Goal: Entertainment & Leisure: Consume media (video, audio)

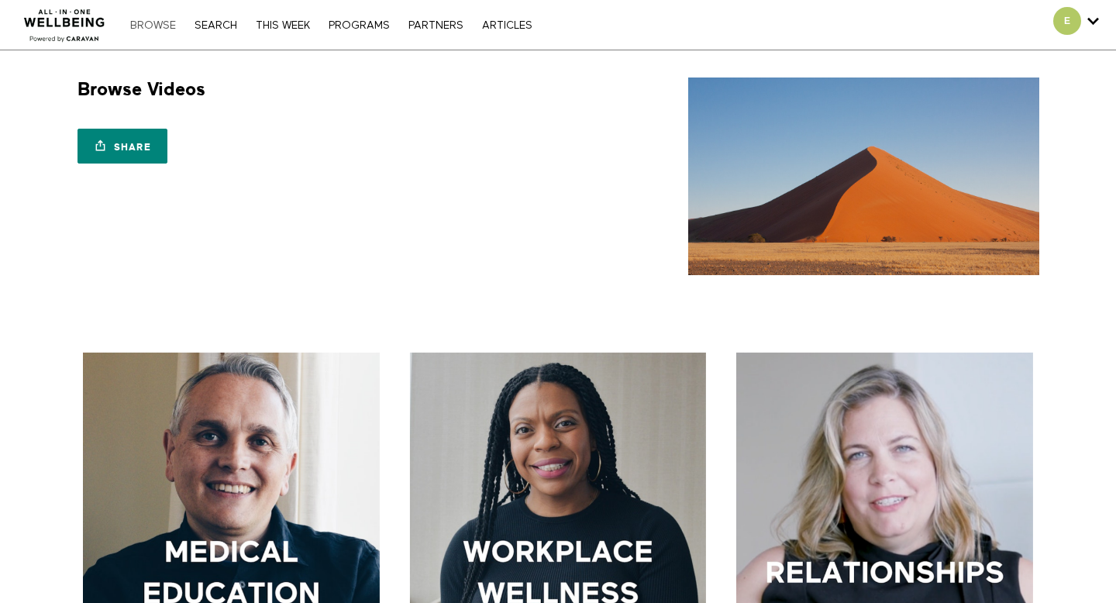
click at [143, 24] on link "Browse" at bounding box center [152, 25] width 61 height 11
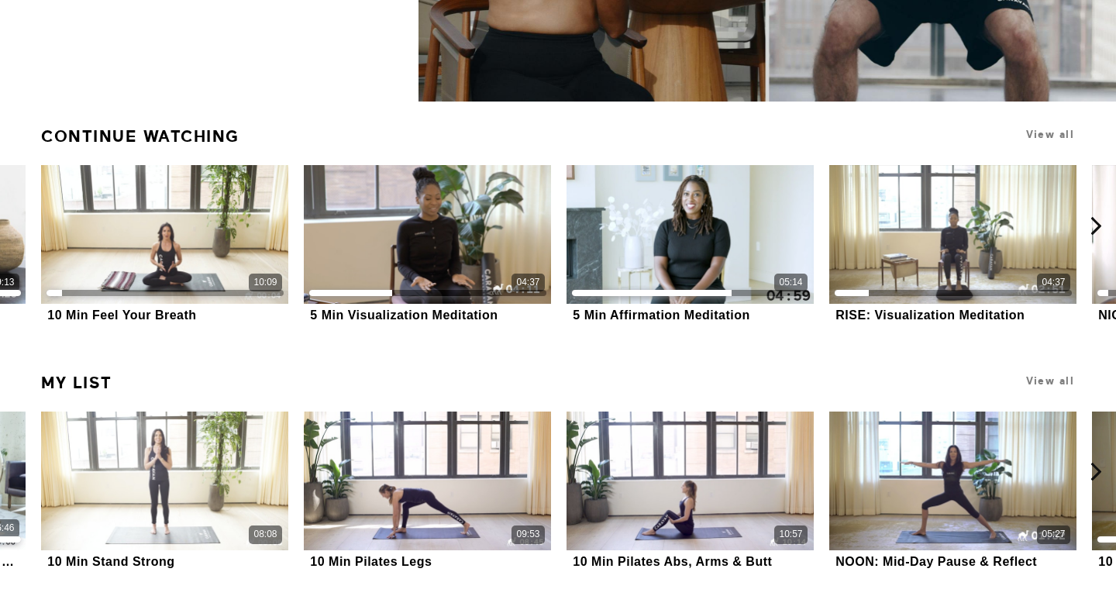
scroll to position [396, 0]
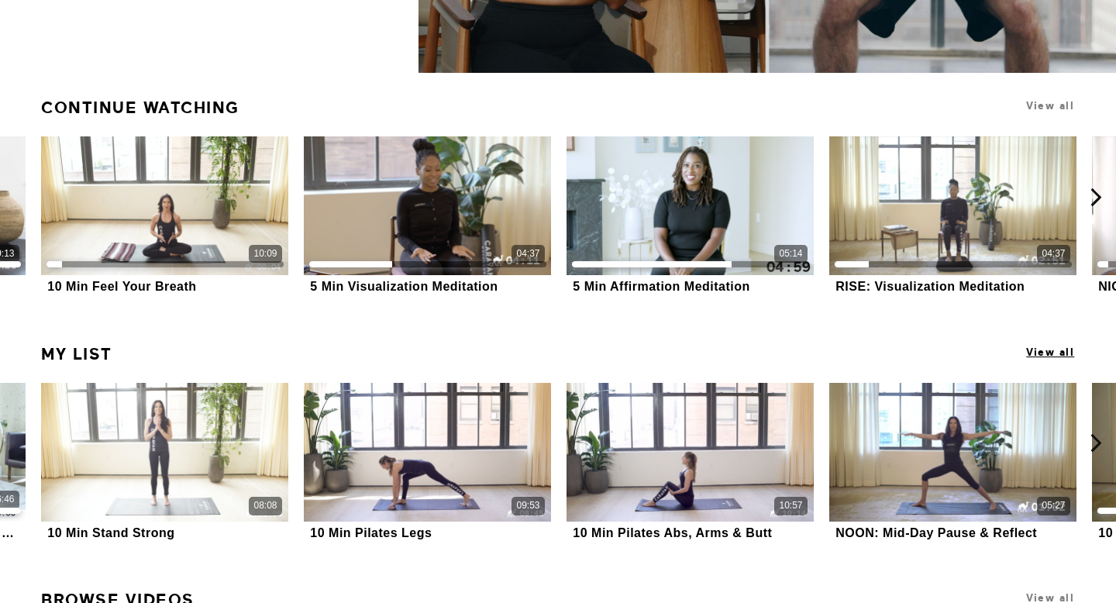
click at [1052, 354] on span "View all" at bounding box center [1050, 353] width 48 height 12
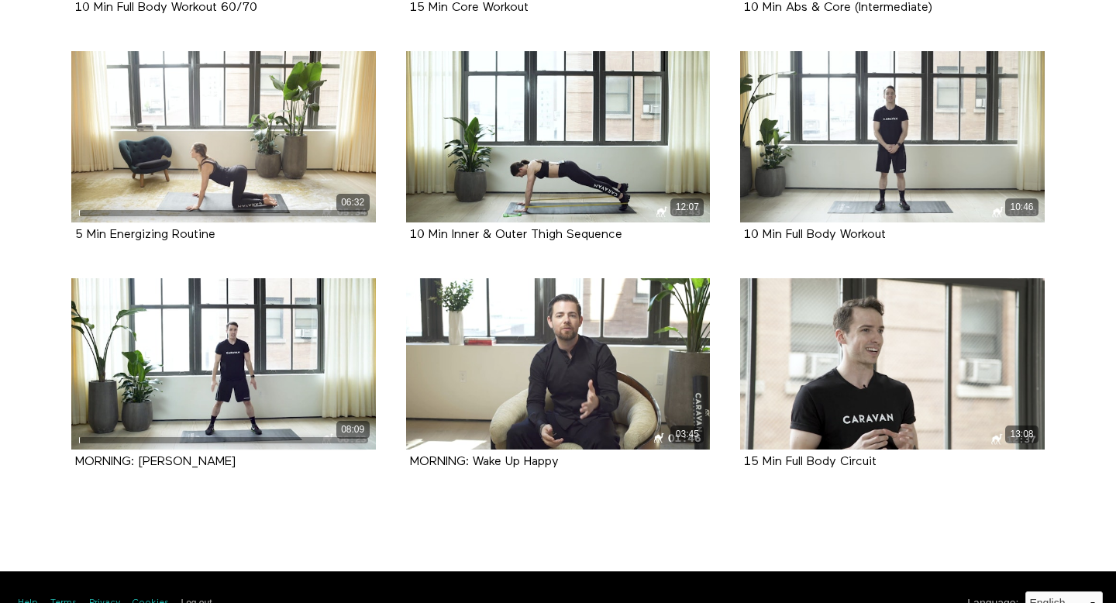
scroll to position [9289, 0]
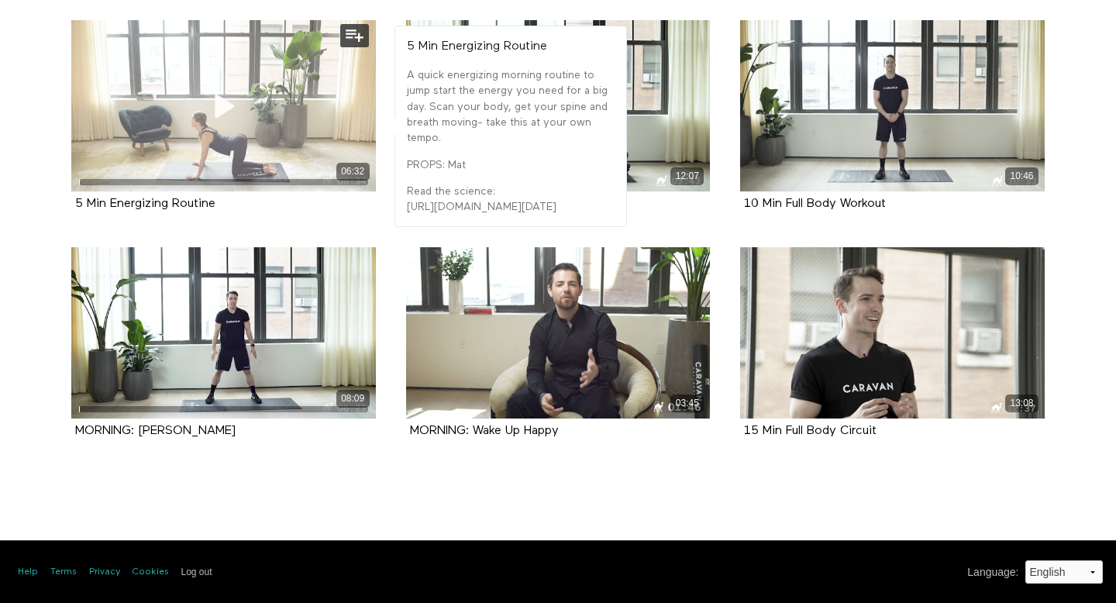
click at [211, 107] on icon at bounding box center [223, 105] width 47 height 27
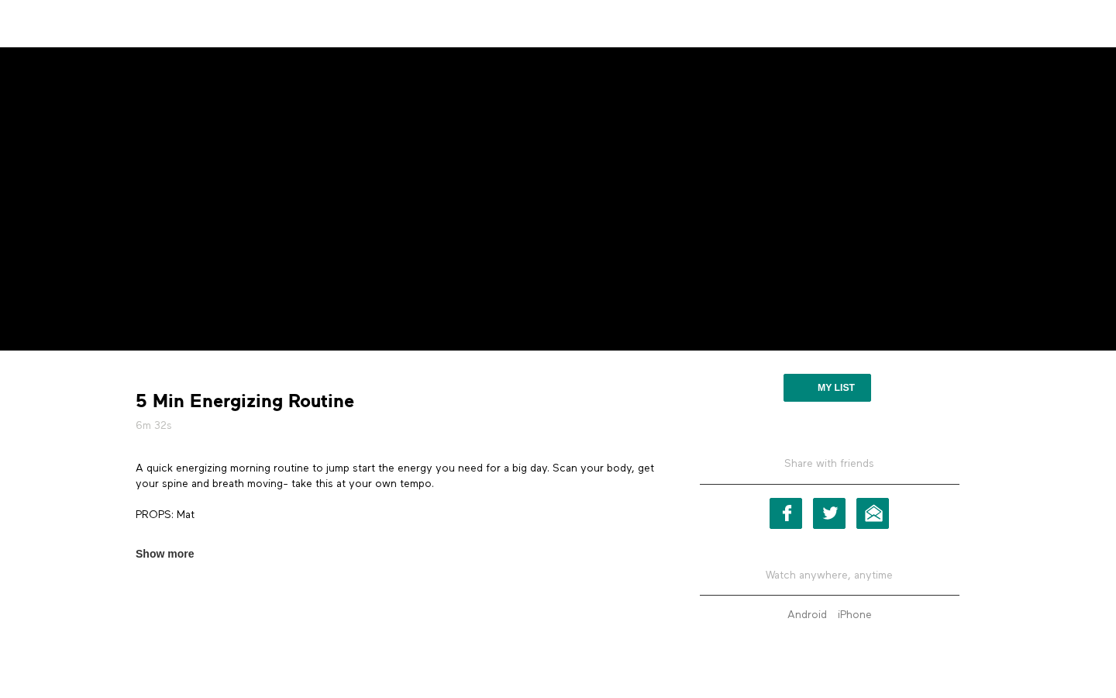
scroll to position [215, 0]
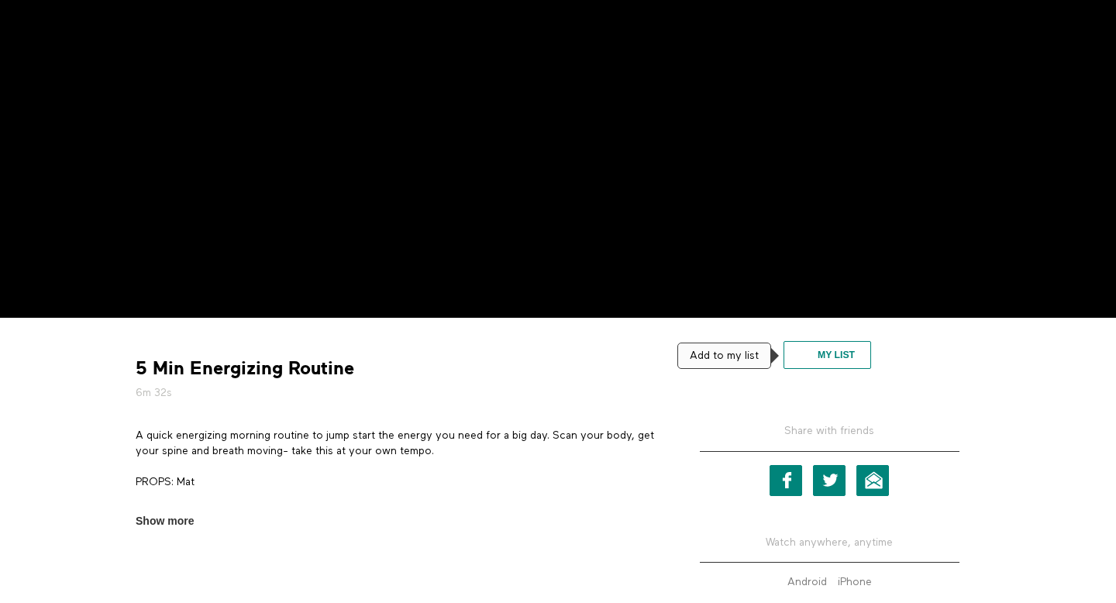
click at [813, 355] on button "My list" at bounding box center [828, 355] width 88 height 28
click at [861, 355] on button "My list" at bounding box center [828, 355] width 88 height 28
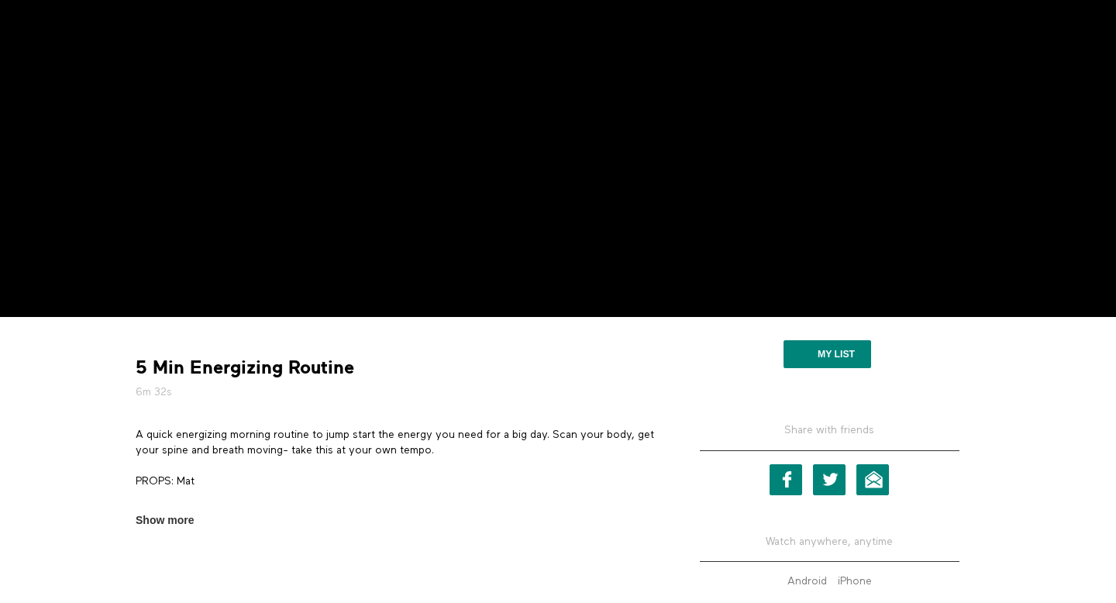
scroll to position [337, 0]
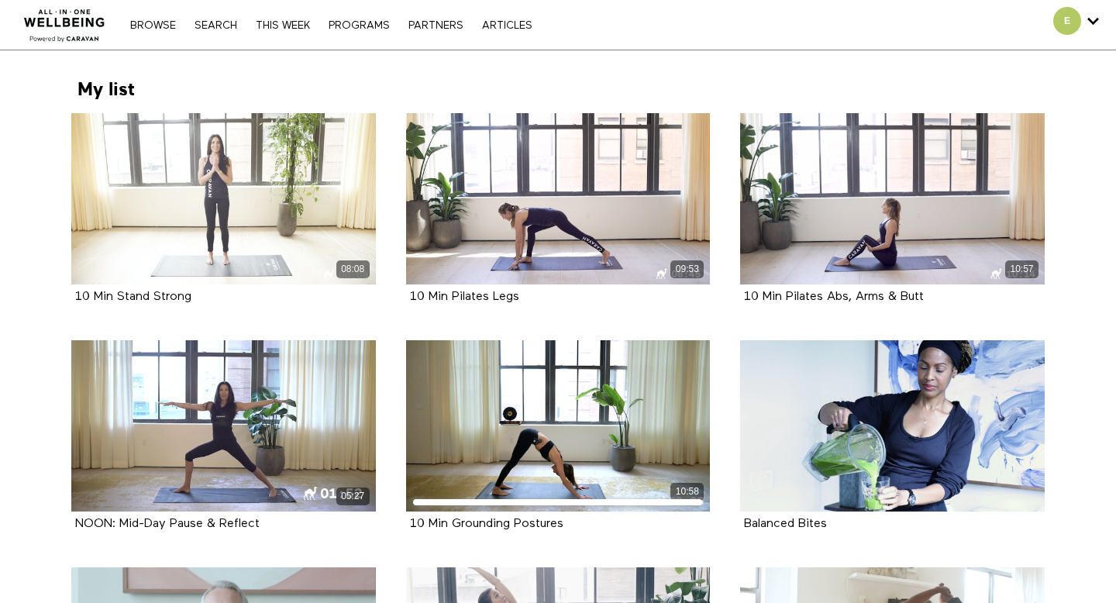
click at [221, 36] on div "Browse Search THIS WEEK PROGRAMS PARTNERS ARTICLES Account settings Manage Subs…" at bounding box center [383, 25] width 767 height 50
click at [214, 16] on div "Browse Search THIS WEEK PROGRAMS PARTNERS ARTICLES Account settings Manage Subs…" at bounding box center [383, 25] width 767 height 50
click at [215, 28] on link "Search" at bounding box center [216, 25] width 58 height 11
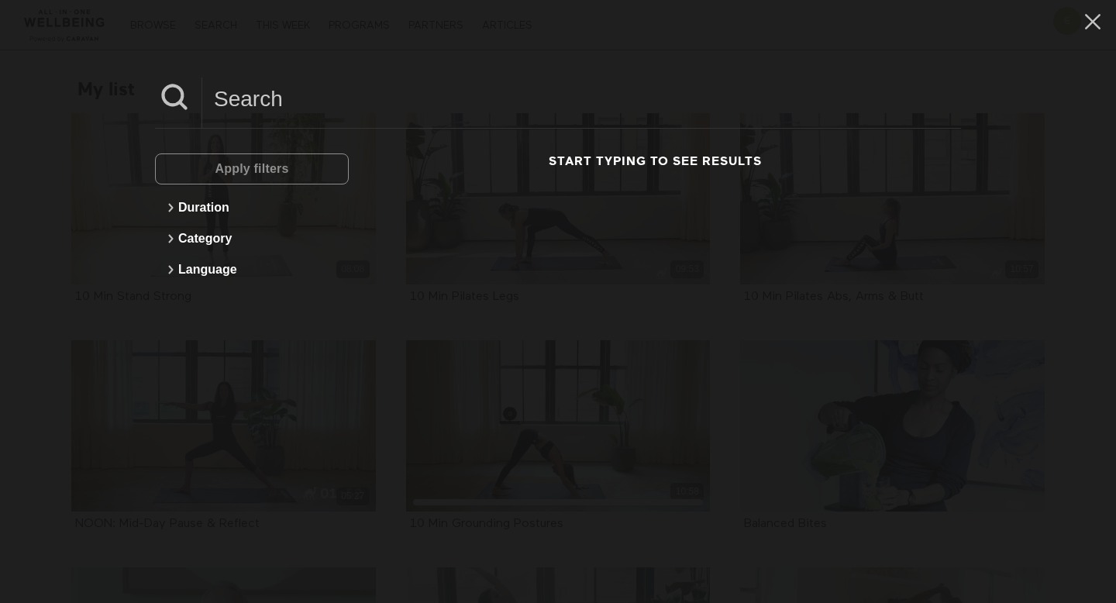
click at [331, 105] on input at bounding box center [581, 99] width 759 height 43
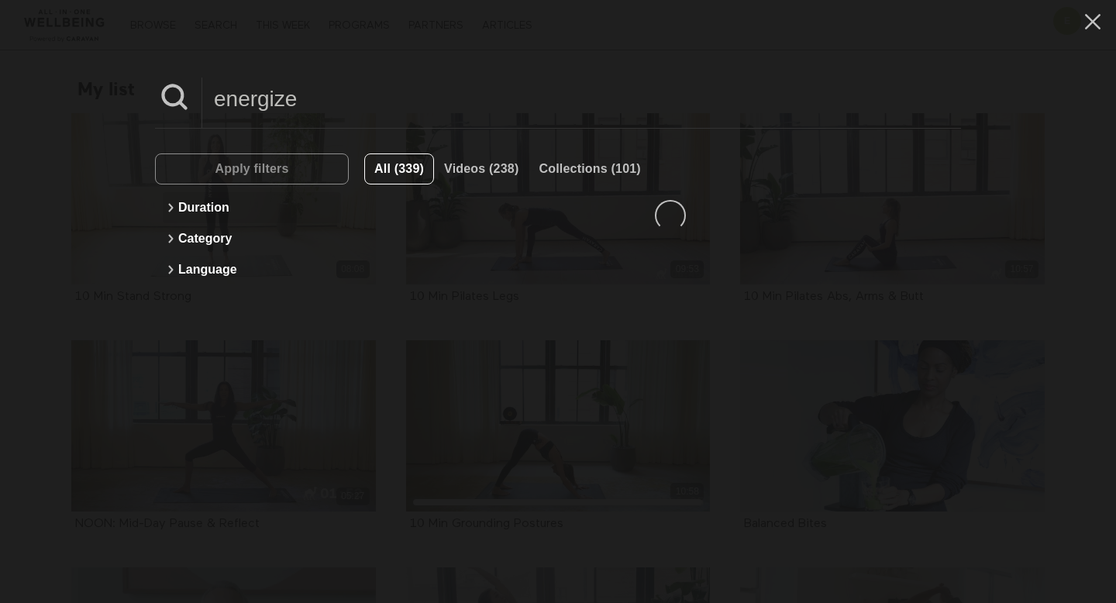
type input "energize"
click at [260, 178] on div "Apply filters" at bounding box center [252, 168] width 194 height 31
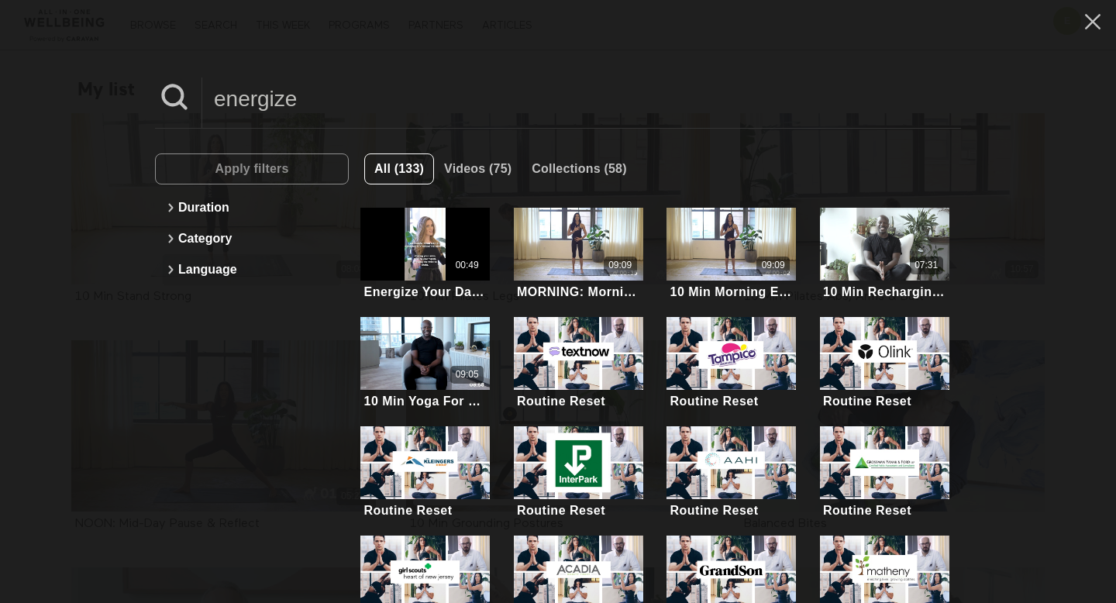
click at [205, 270] on button "Language" at bounding box center [252, 269] width 178 height 31
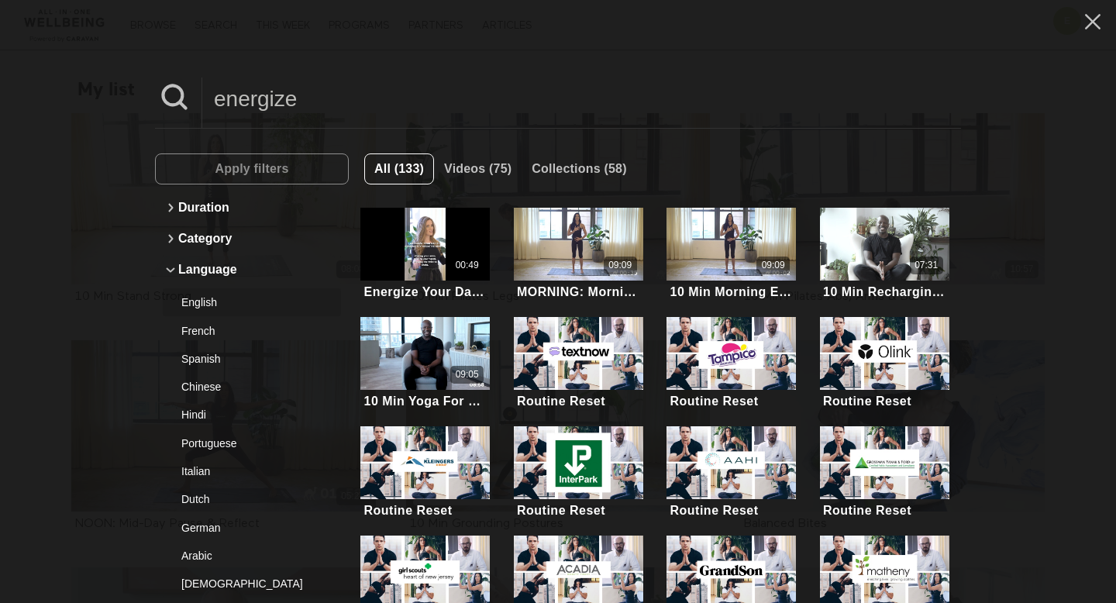
click at [202, 301] on div "English" at bounding box center [245, 303] width 129 height 16
click at [298, 174] on button "Apply filters" at bounding box center [252, 168] width 194 height 31
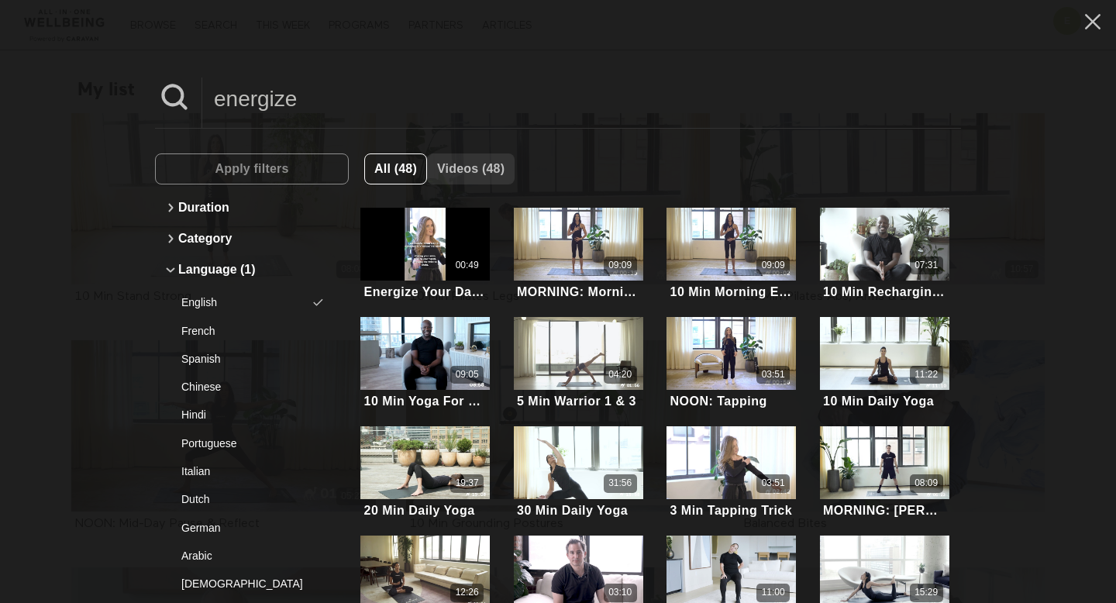
click at [470, 166] on span "Videos (48)" at bounding box center [470, 168] width 67 height 13
click at [395, 167] on span "All (48)" at bounding box center [395, 168] width 43 height 13
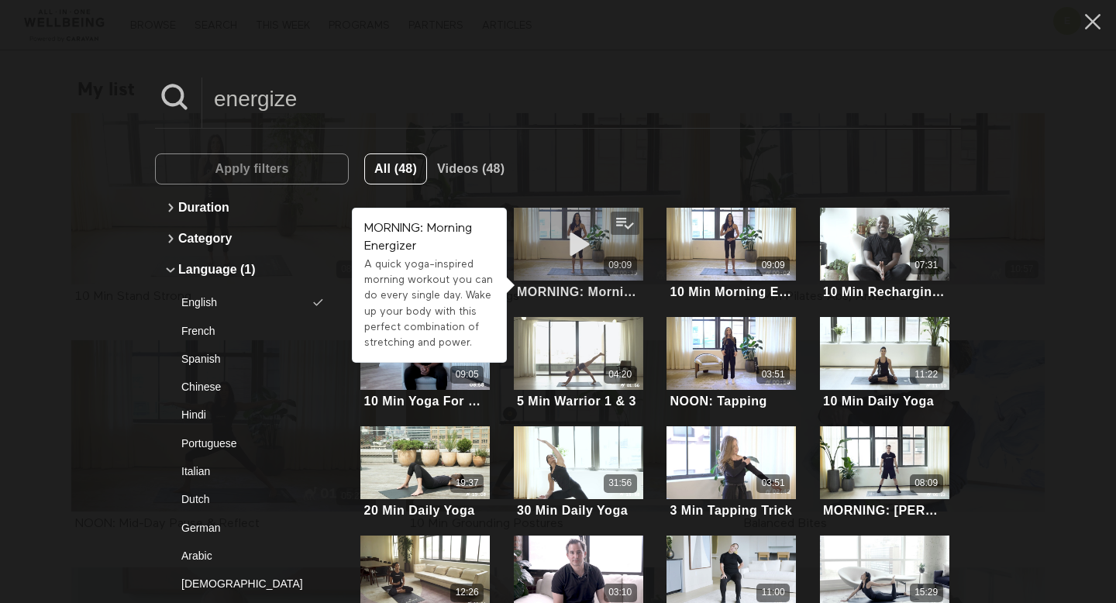
click at [557, 247] on icon at bounding box center [578, 244] width 47 height 27
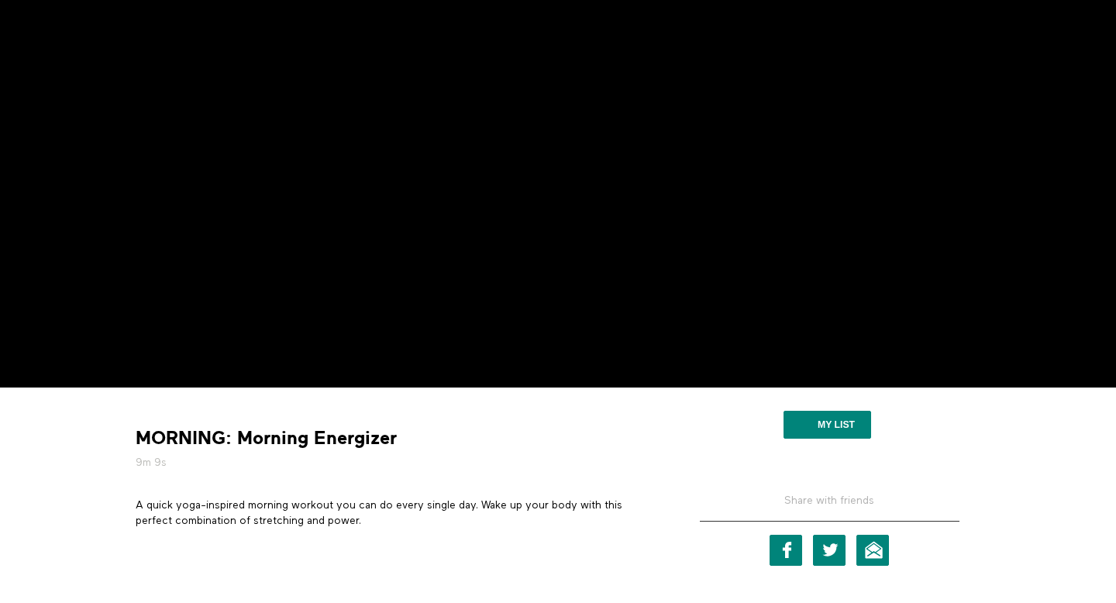
scroll to position [92, 0]
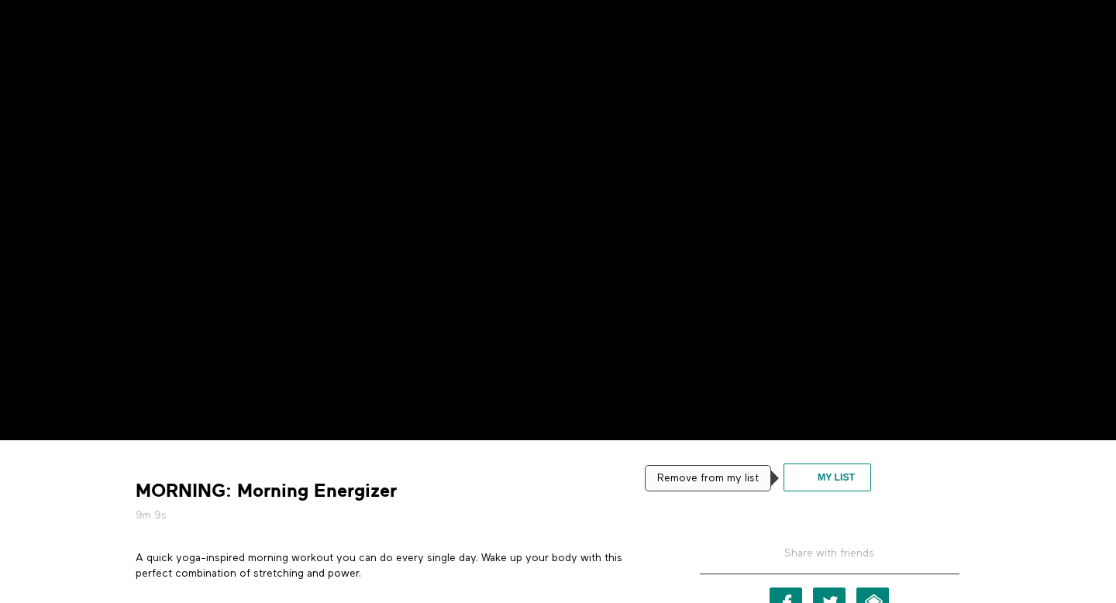
click at [805, 485] on button "My list" at bounding box center [828, 478] width 88 height 28
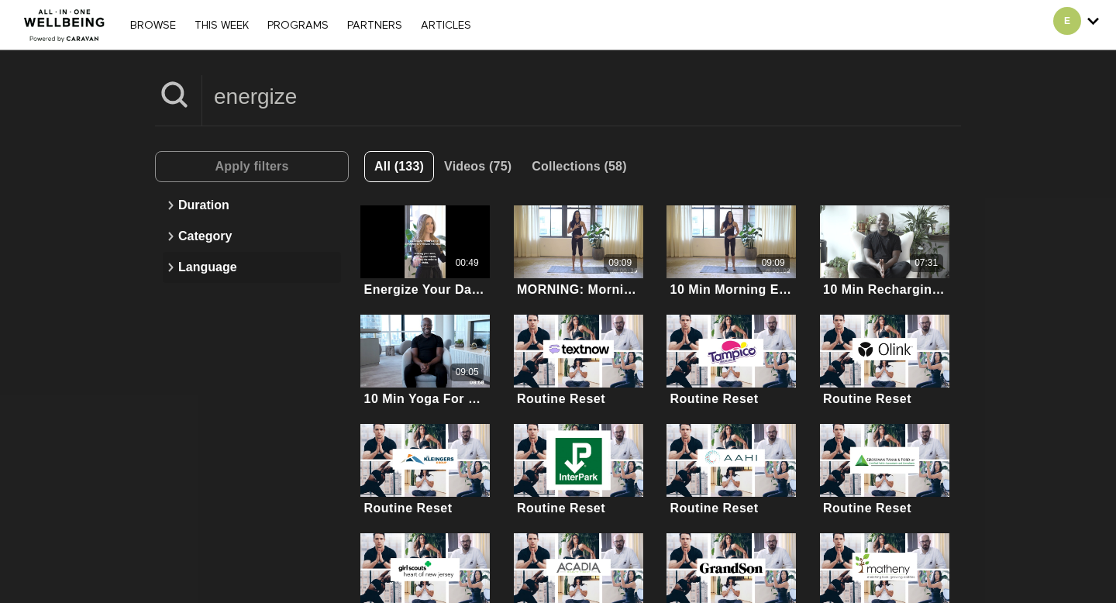
click at [198, 270] on button "Language" at bounding box center [252, 267] width 178 height 31
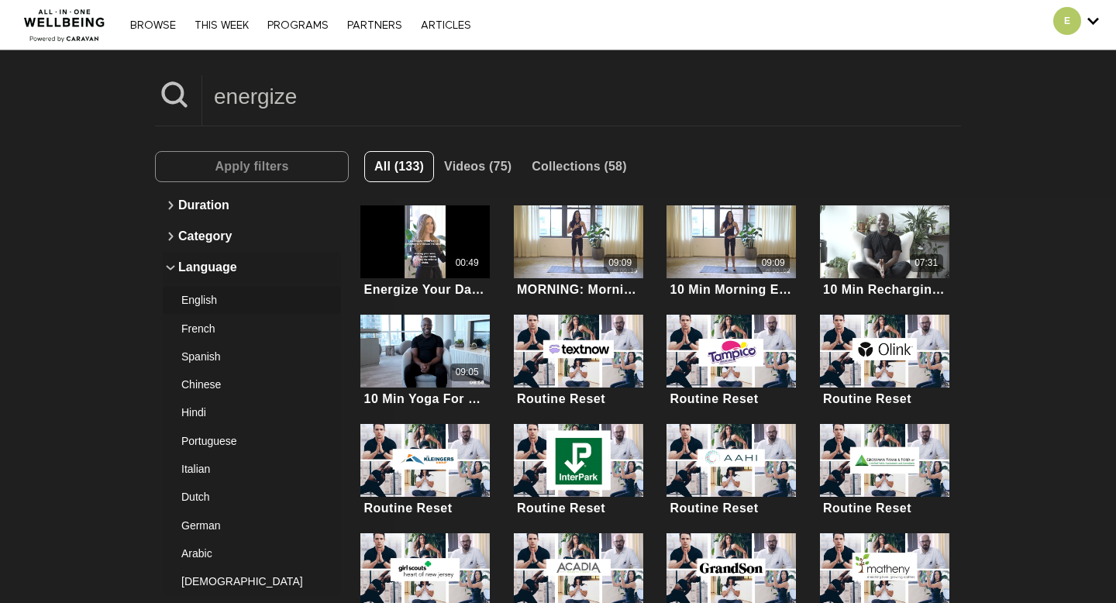
click at [226, 302] on div "English" at bounding box center [245, 300] width 129 height 16
click at [268, 157] on span "Apply filters" at bounding box center [252, 166] width 74 height 29
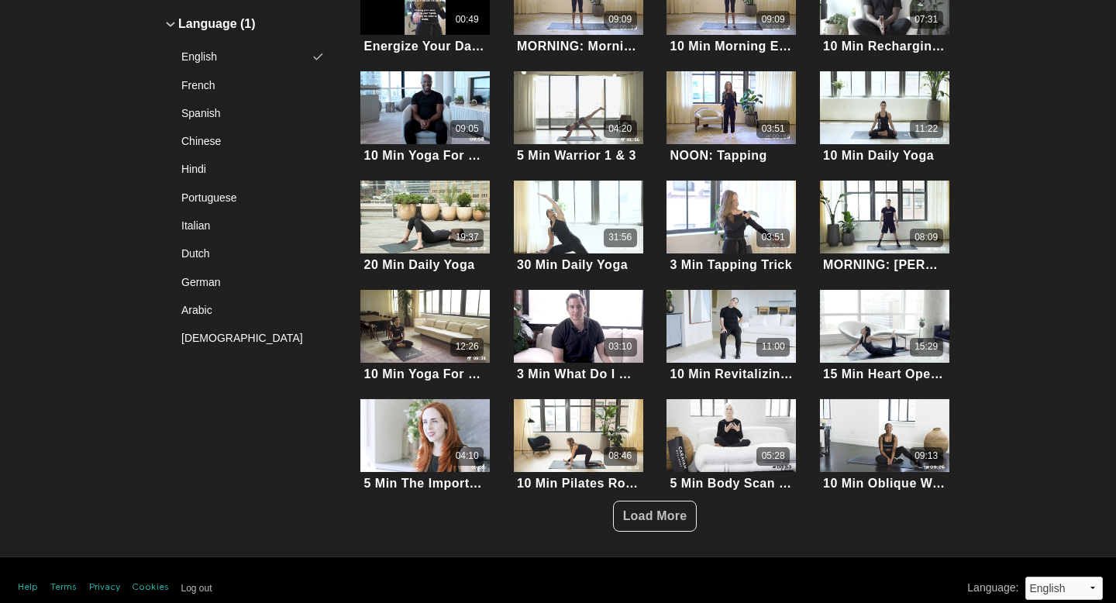
scroll to position [247, 0]
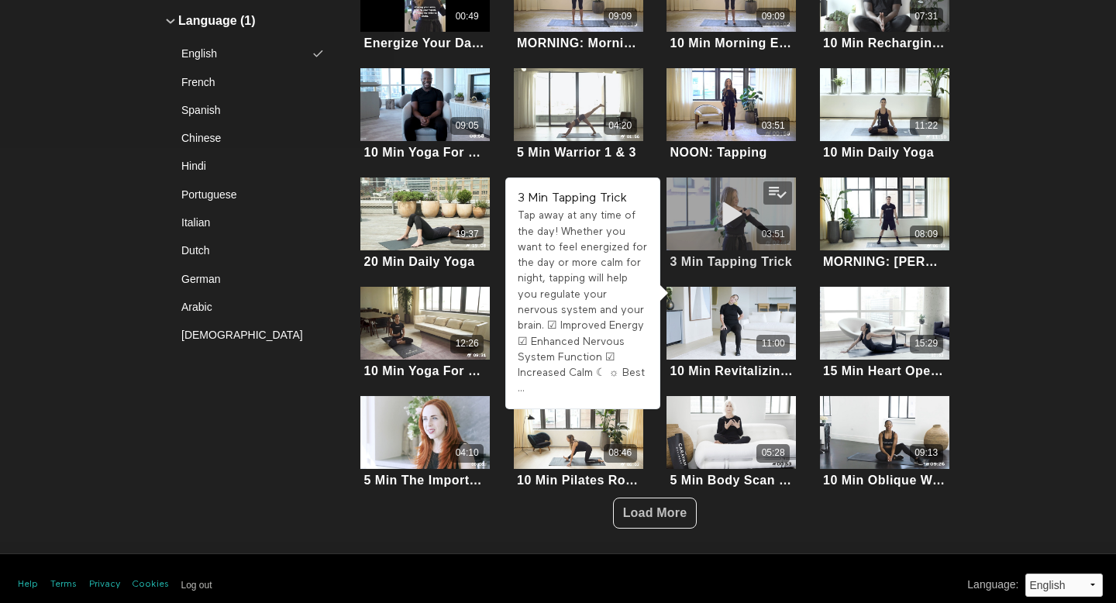
click at [717, 210] on icon at bounding box center [732, 213] width 47 height 27
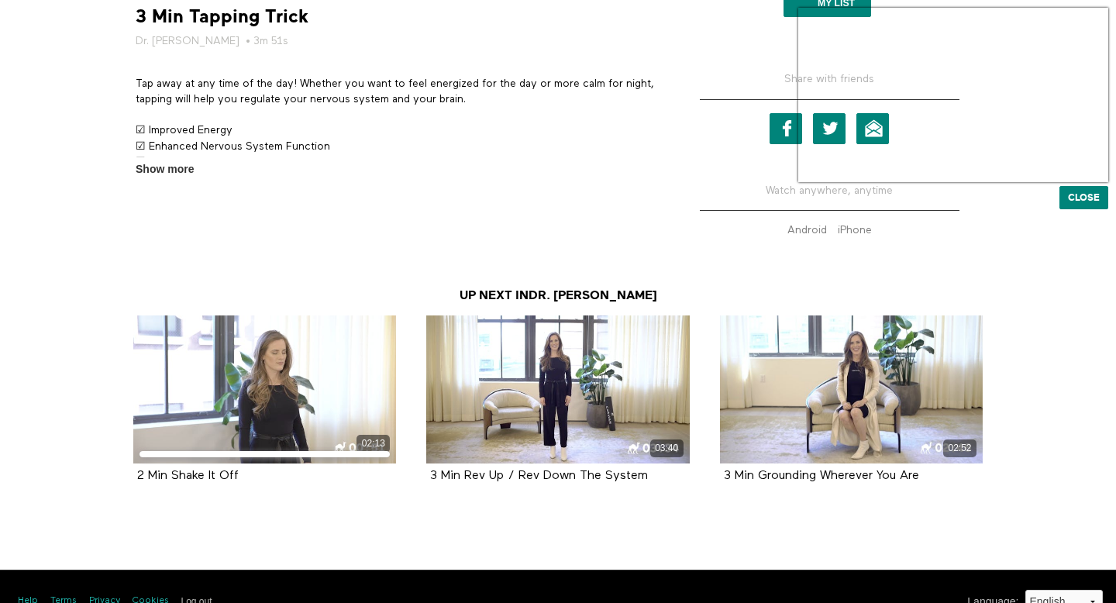
scroll to position [249, 0]
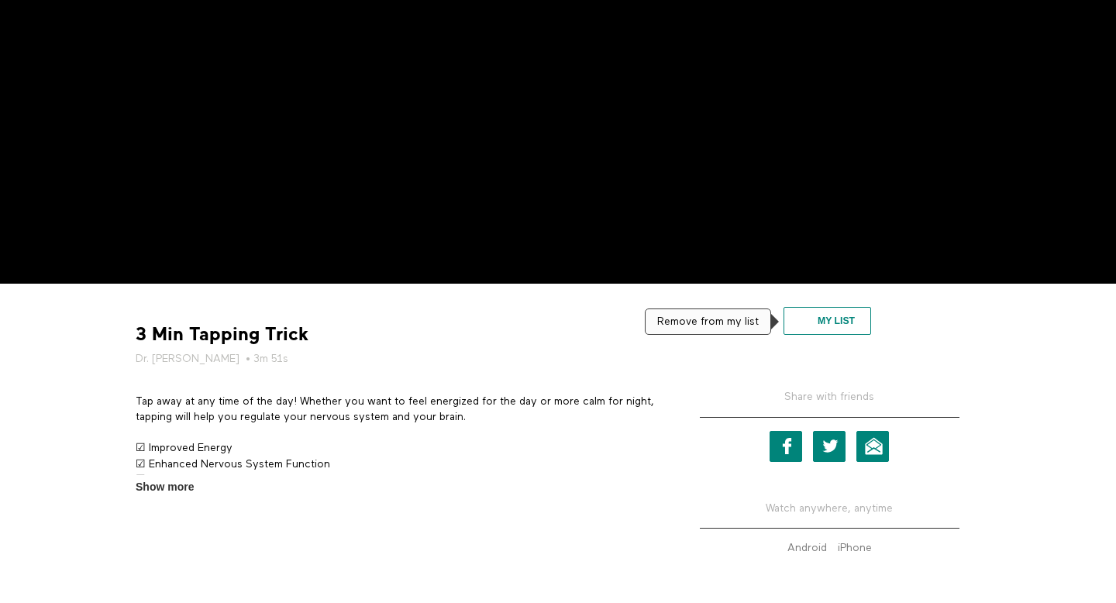
click at [836, 325] on button "My list" at bounding box center [828, 321] width 88 height 28
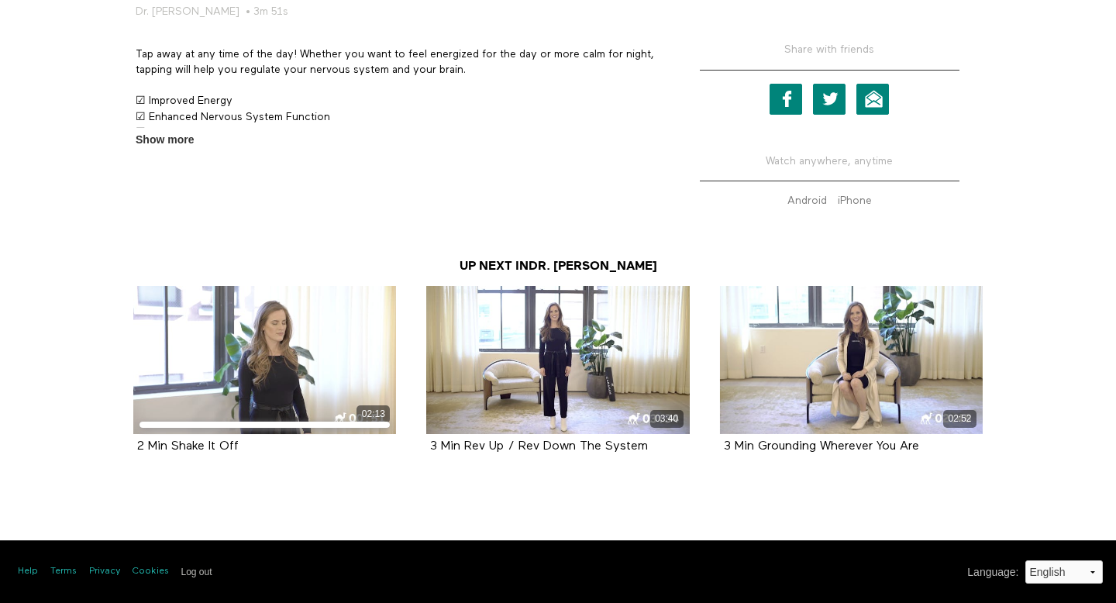
scroll to position [0, 0]
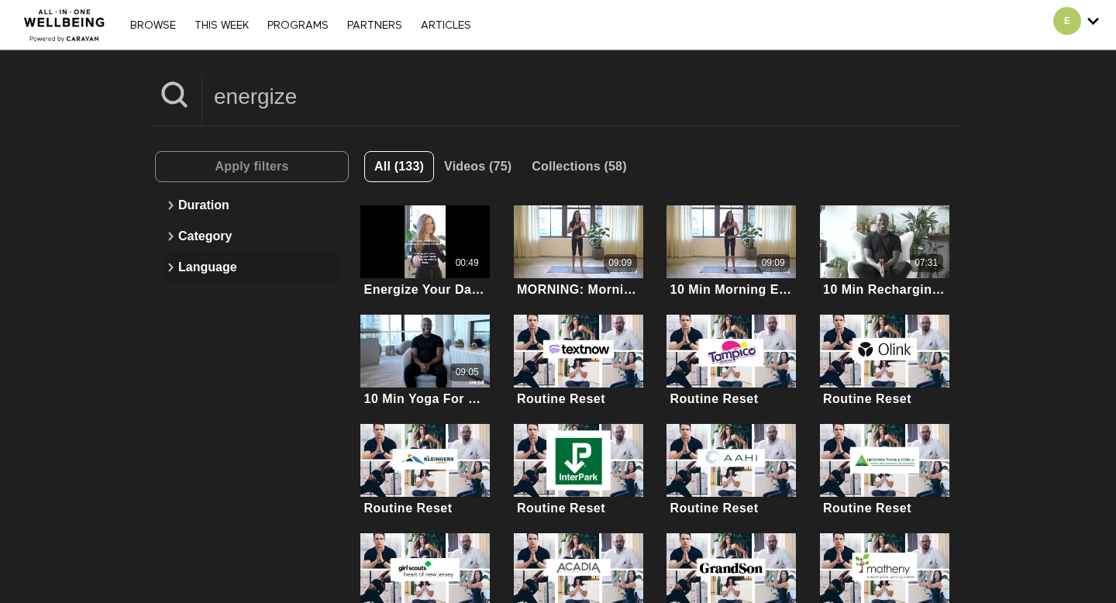
click at [216, 268] on button "Language" at bounding box center [252, 267] width 178 height 31
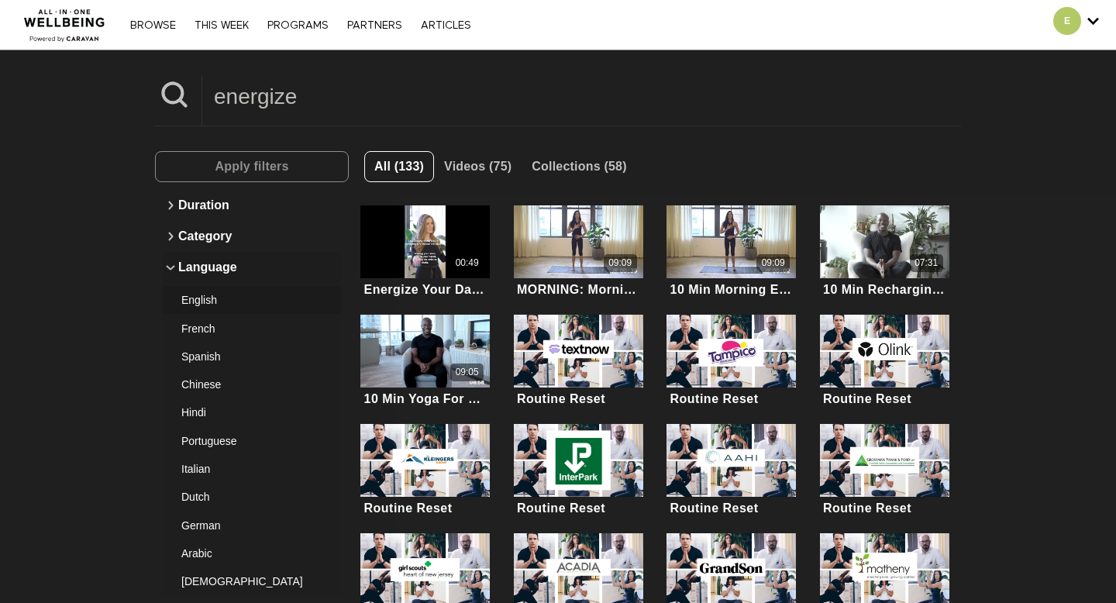
click at [247, 295] on div "English" at bounding box center [245, 300] width 129 height 16
click at [301, 167] on button "Apply filters" at bounding box center [252, 166] width 194 height 31
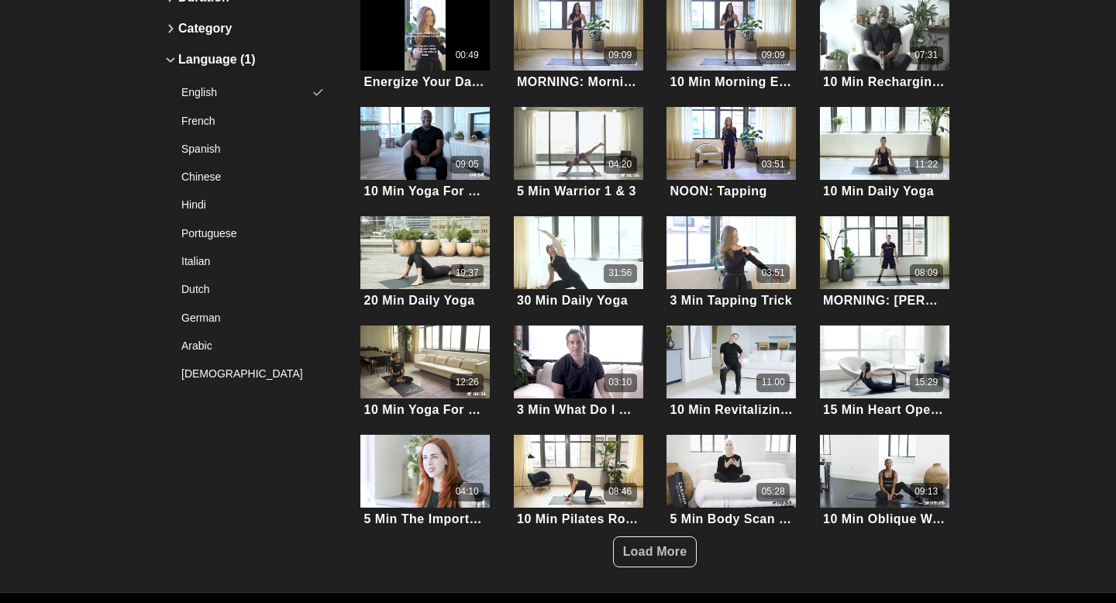
scroll to position [257, 0]
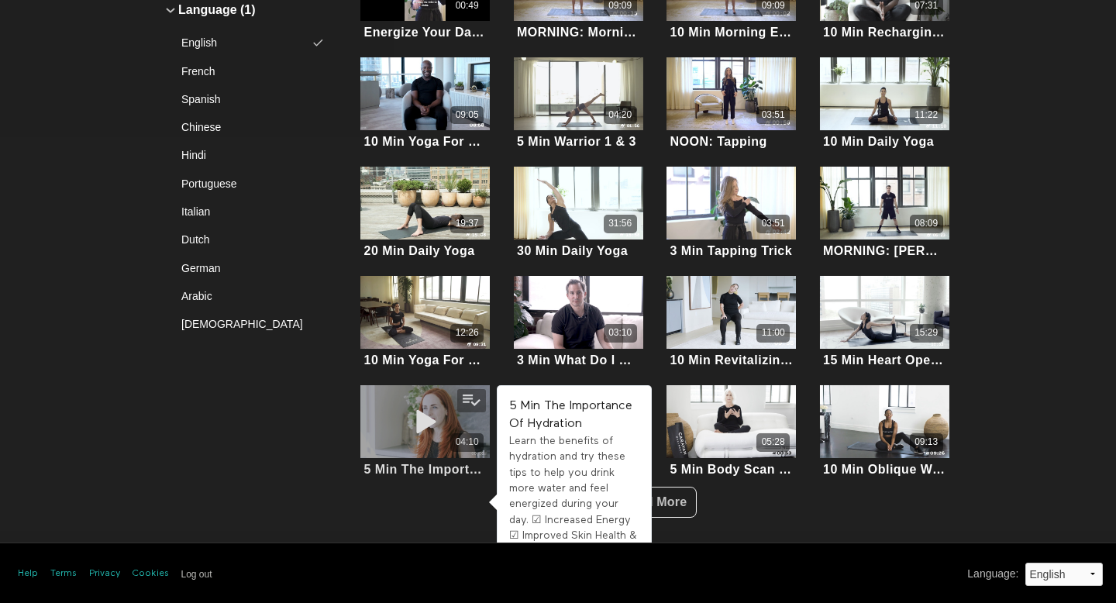
click at [428, 417] on icon at bounding box center [425, 421] width 47 height 27
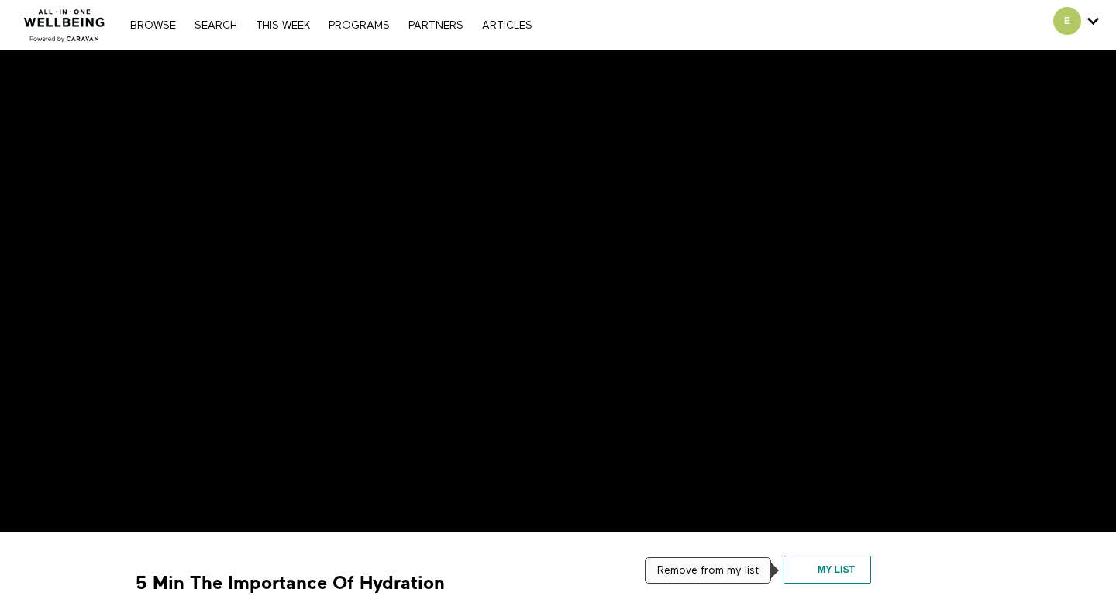
click at [832, 564] on button "My list" at bounding box center [828, 570] width 88 height 28
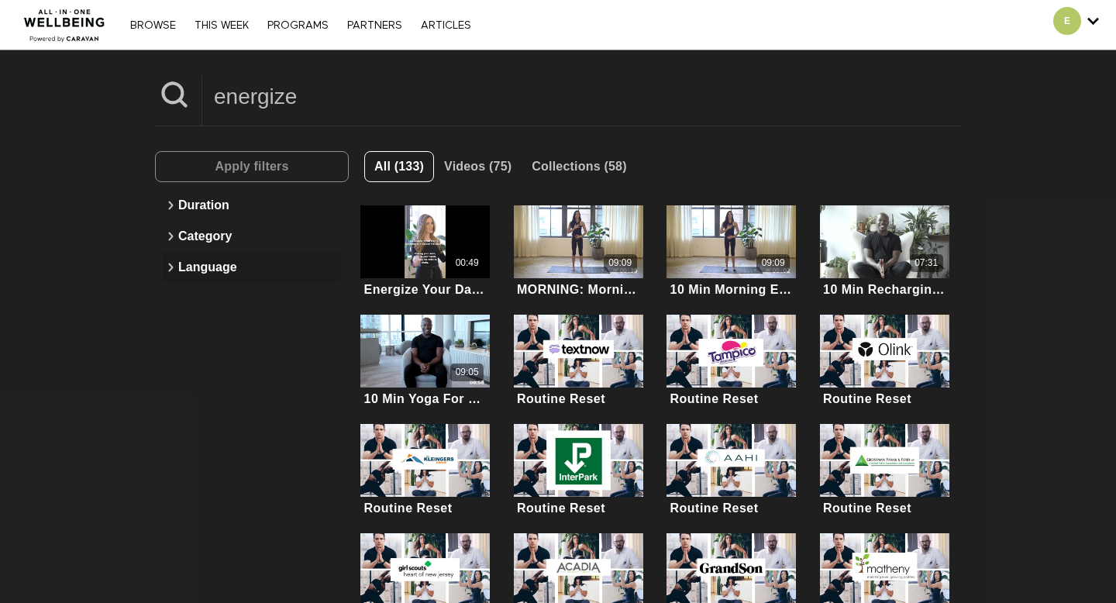
click at [239, 264] on button "Language" at bounding box center [252, 267] width 178 height 31
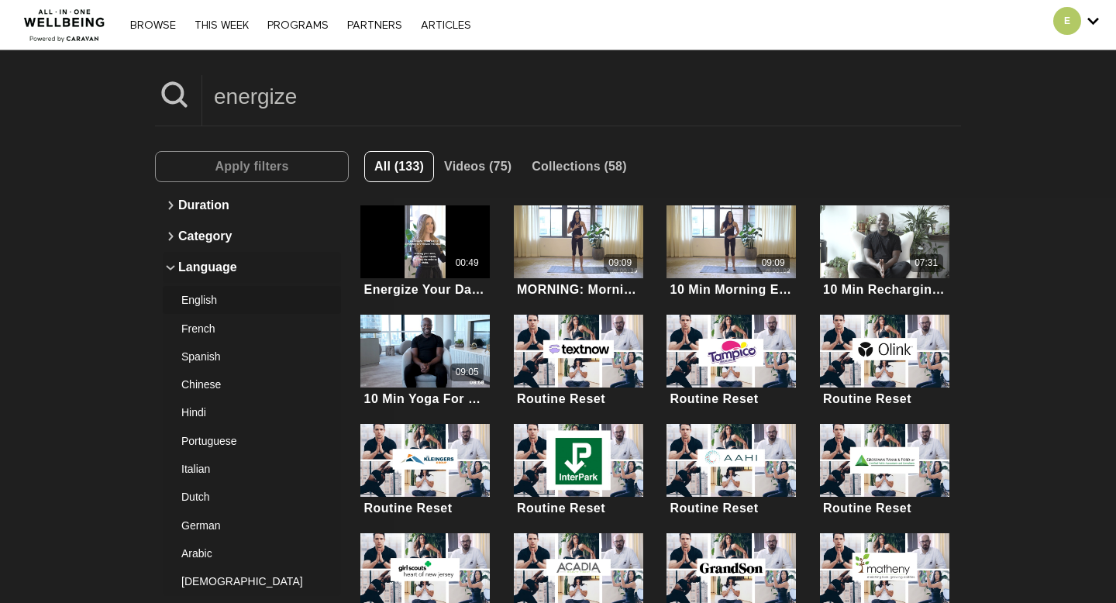
click at [240, 295] on div "English" at bounding box center [245, 300] width 129 height 16
click at [274, 152] on span "Apply filters" at bounding box center [252, 166] width 74 height 29
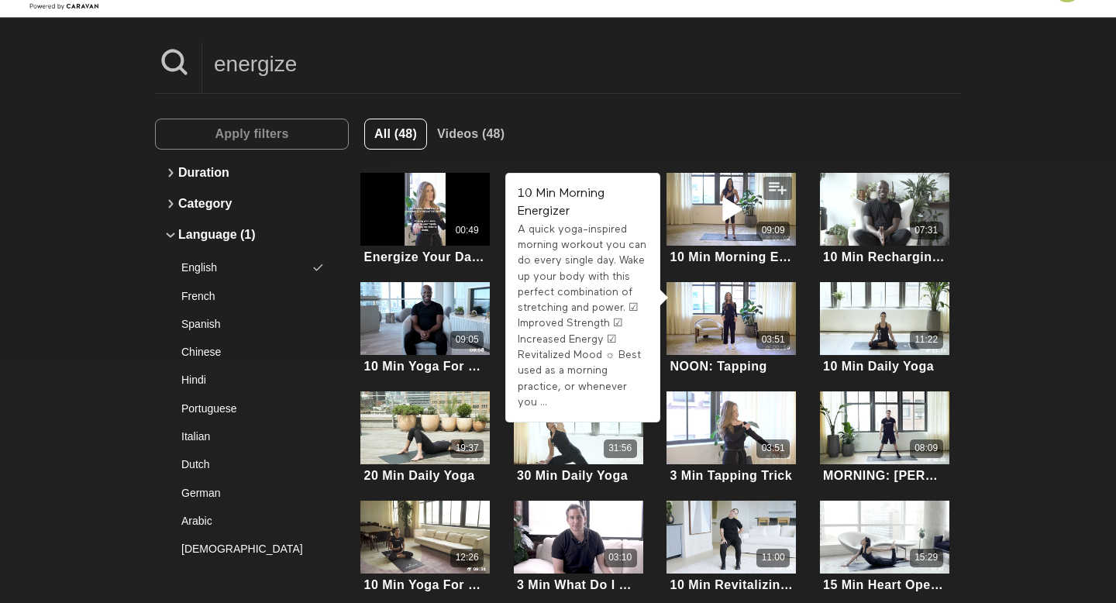
scroll to position [257, 0]
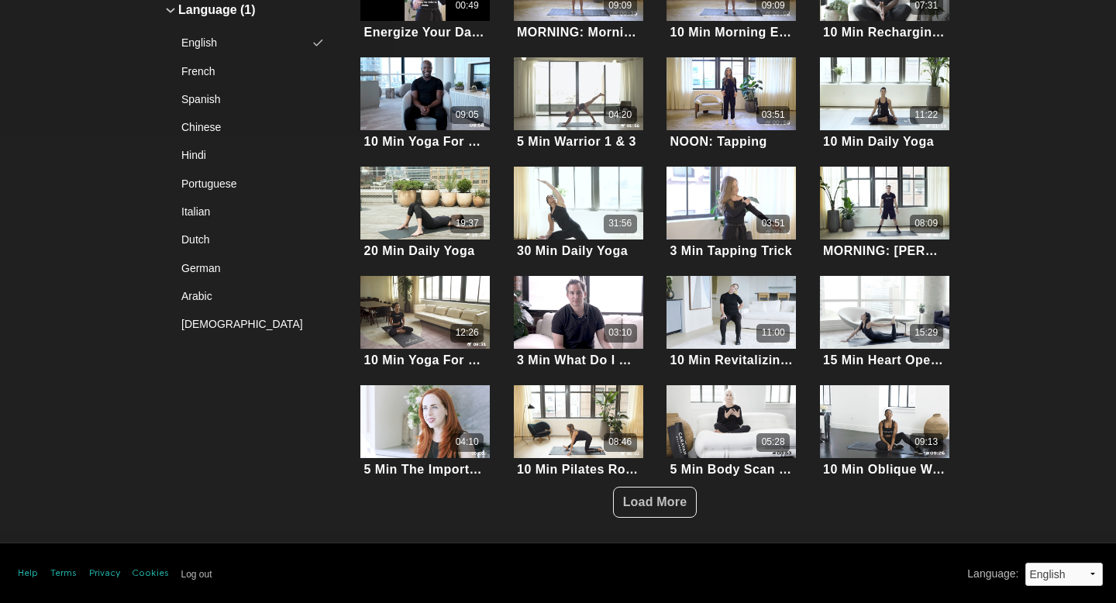
click at [678, 520] on div "energize Apply filters Duration Category Language (1) English French Spanish Ch…" at bounding box center [558, 168] width 1116 height 750
click at [670, 502] on span "Load More" at bounding box center [655, 501] width 64 height 13
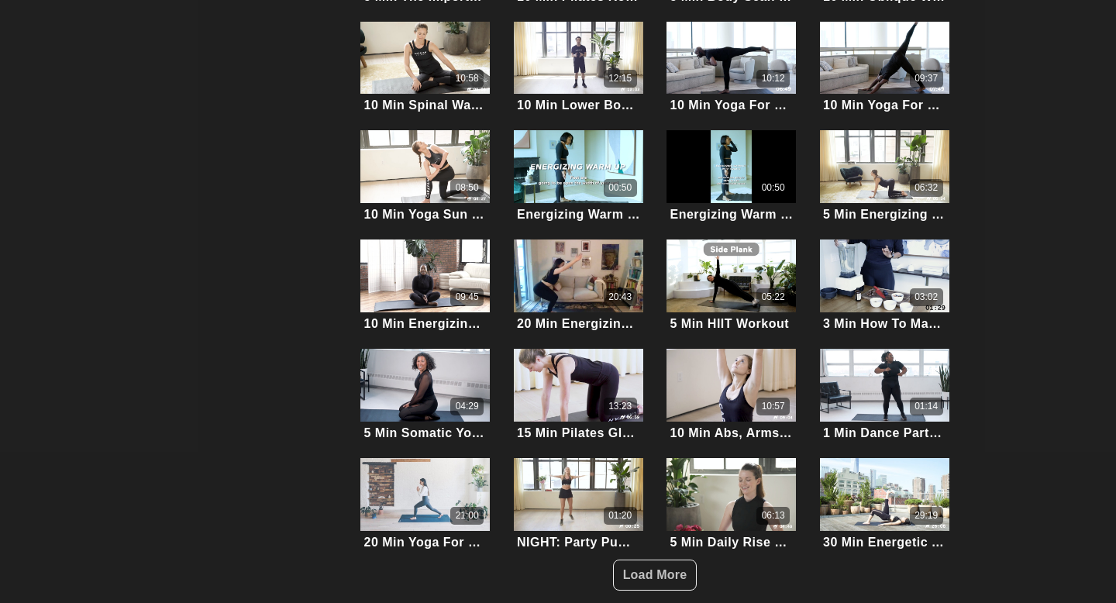
scroll to position [802, 0]
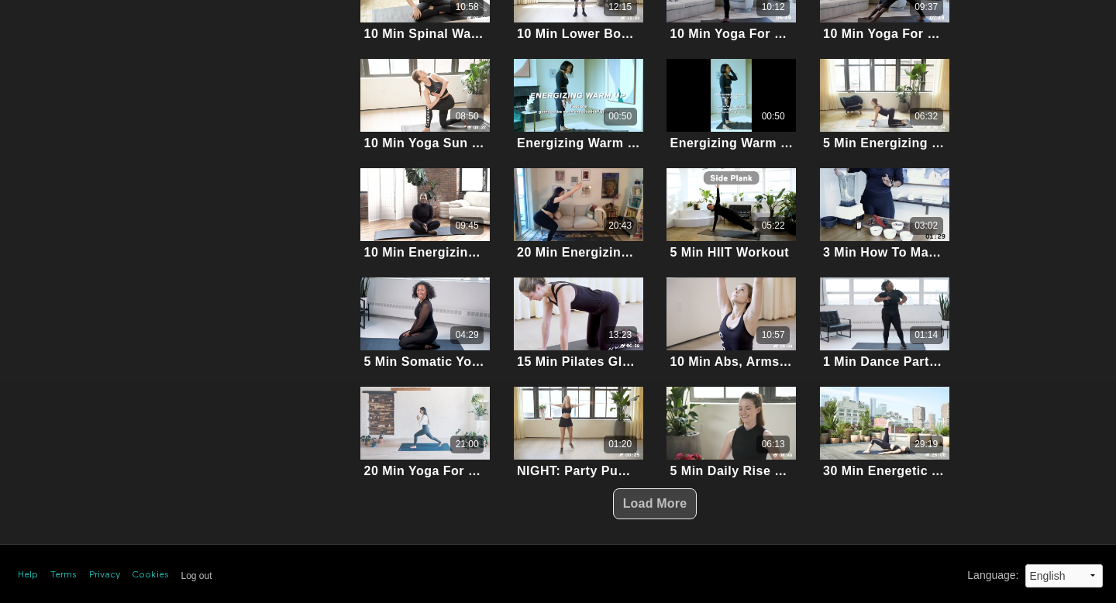
click at [651, 498] on span "Load More" at bounding box center [655, 503] width 64 height 13
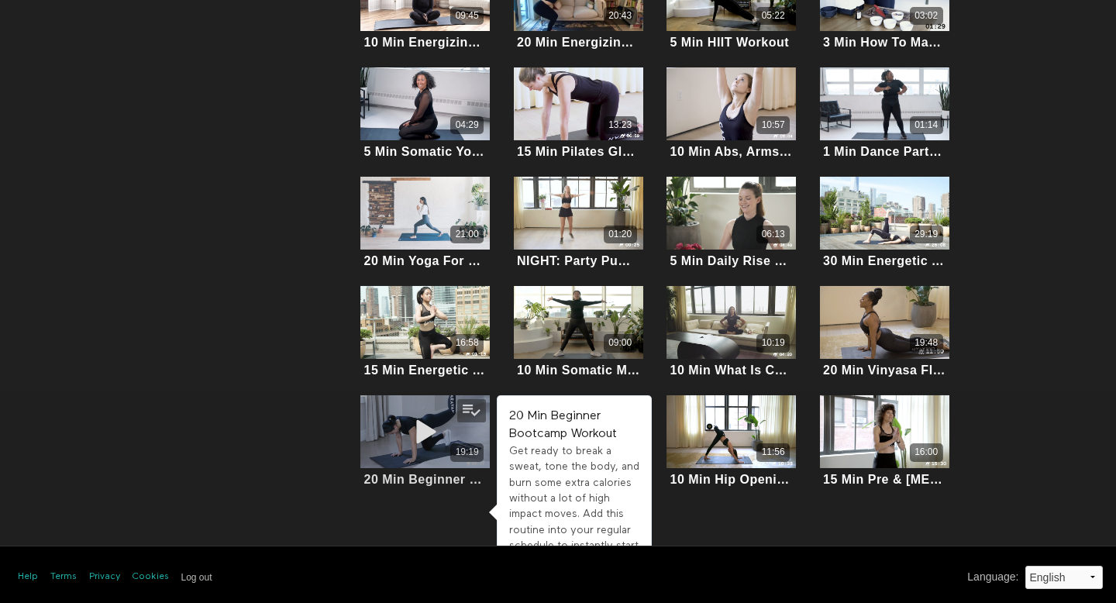
scroll to position [0, 0]
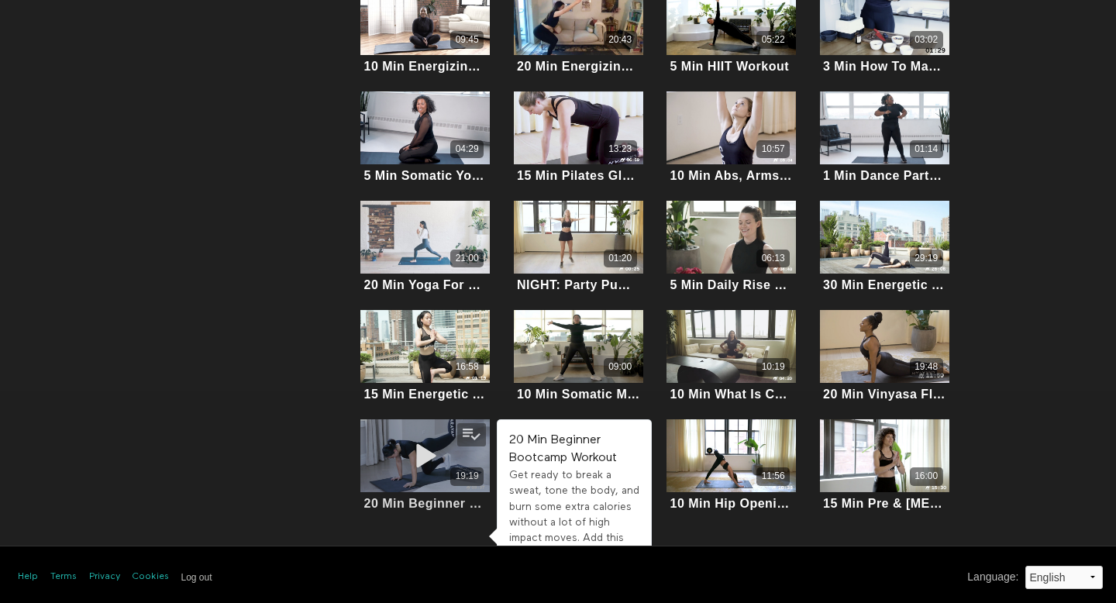
click at [457, 457] on div "19:19" at bounding box center [424, 455] width 129 height 73
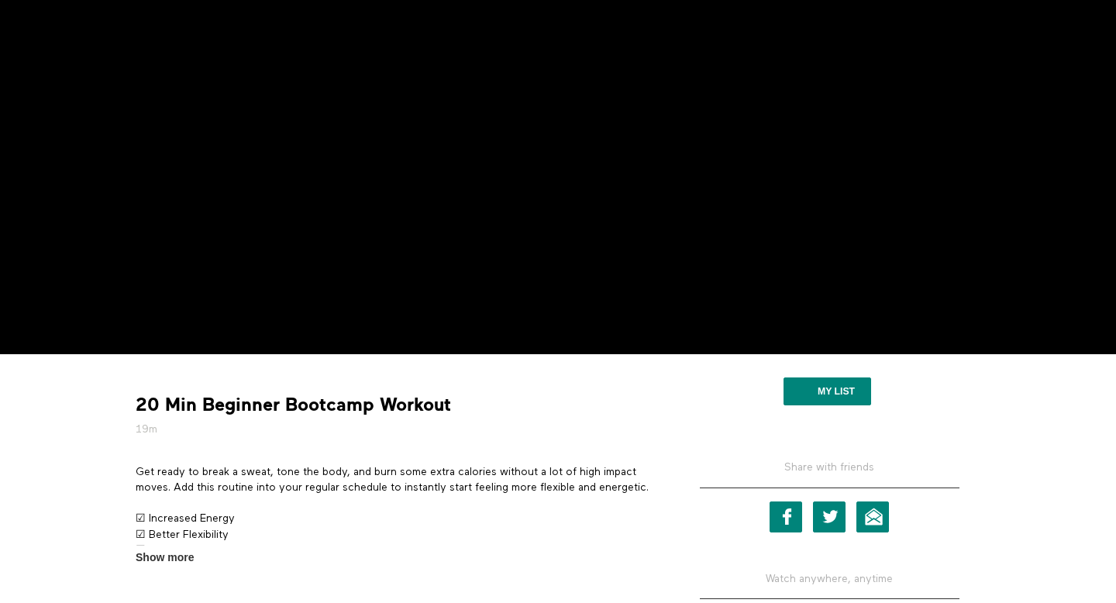
scroll to position [181, 0]
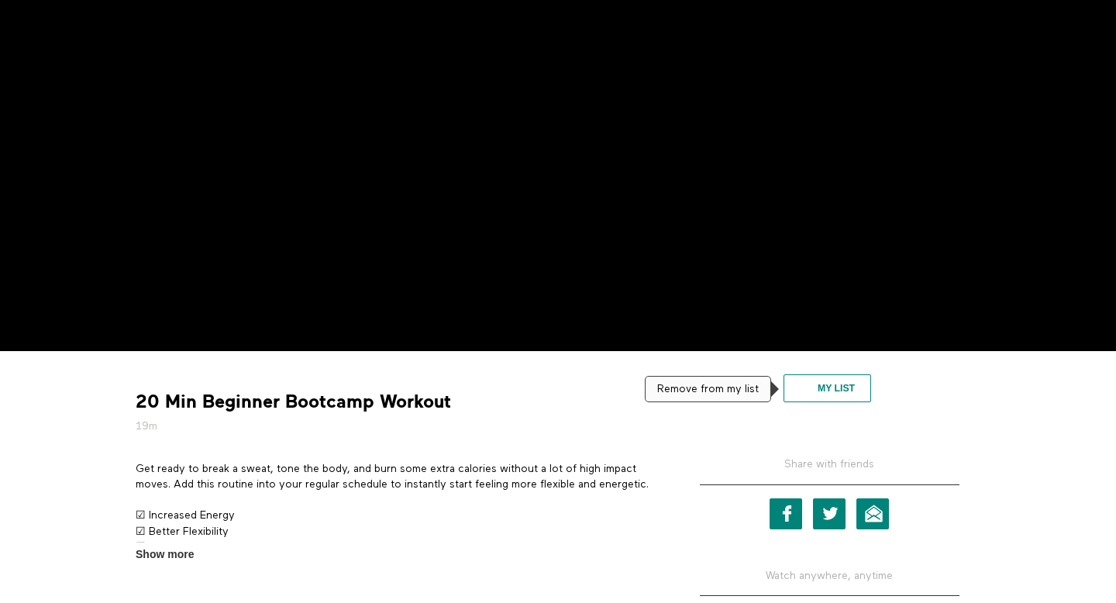
click at [823, 379] on button "My list" at bounding box center [828, 388] width 88 height 28
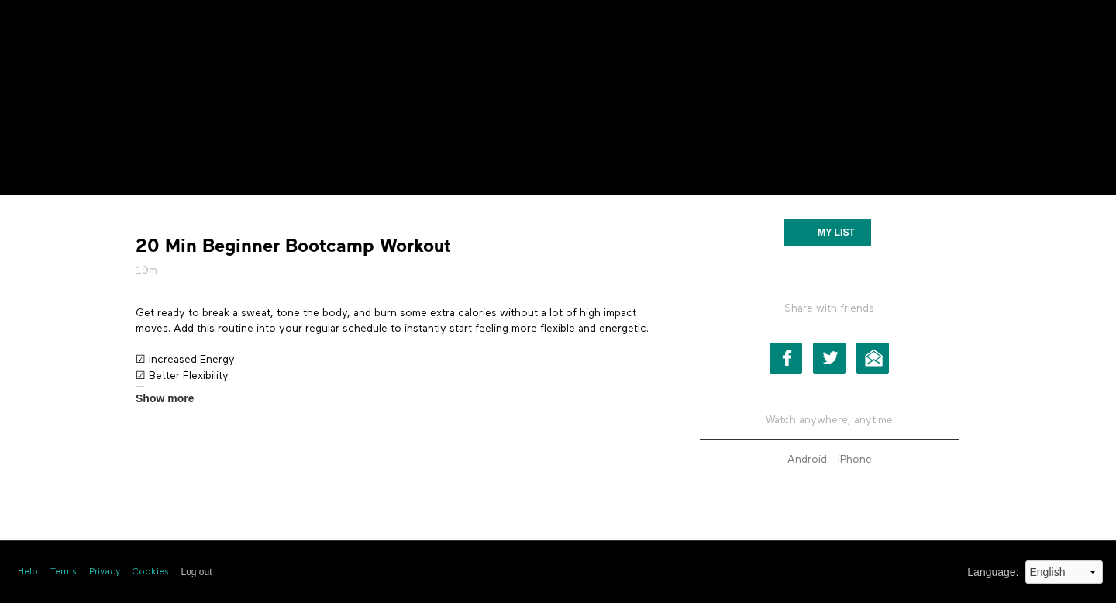
scroll to position [0, 0]
